Goal: Information Seeking & Learning: Learn about a topic

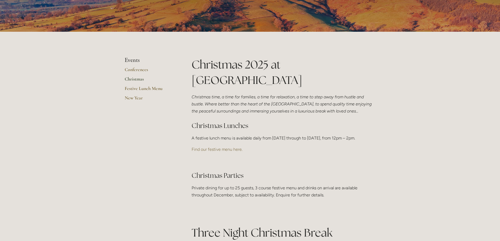
scroll to position [79, 0]
click at [227, 152] on link "Find our festive menu here." at bounding box center [217, 149] width 51 height 5
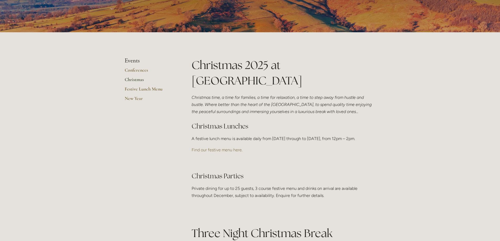
scroll to position [79, 0]
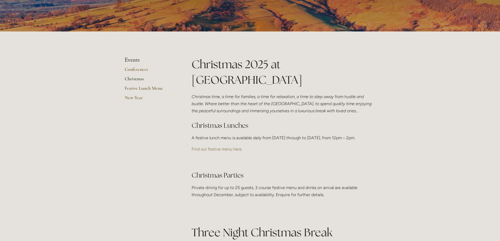
click at [214, 152] on link "Find our festive menu here." at bounding box center [217, 149] width 51 height 5
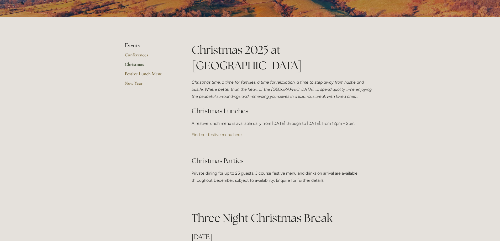
scroll to position [105, 0]
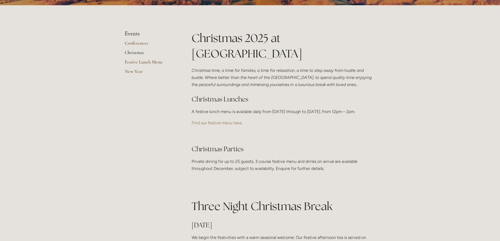
click at [236, 125] on link "Find our festive menu here." at bounding box center [217, 122] width 51 height 5
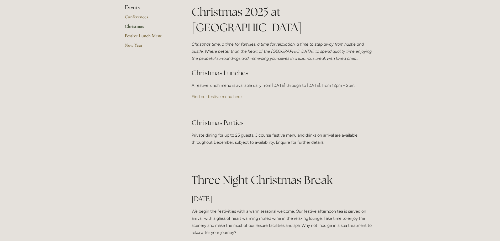
scroll to position [105, 0]
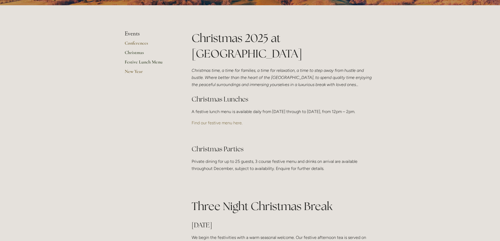
click at [142, 60] on link "Festive Lunch Menu" at bounding box center [150, 63] width 50 height 9
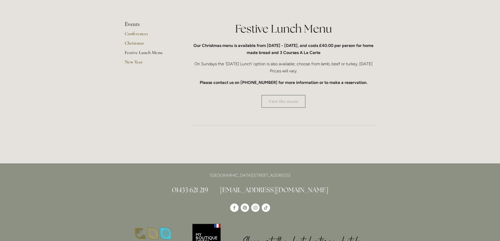
scroll to position [131, 0]
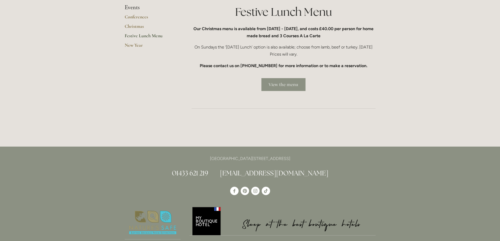
click at [275, 87] on link "View the menu" at bounding box center [283, 84] width 44 height 13
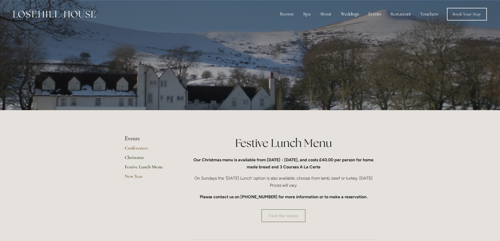
click at [138, 158] on link "Christmas" at bounding box center [150, 159] width 50 height 9
